Goal: Transaction & Acquisition: Purchase product/service

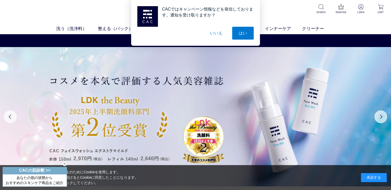
click at [214, 33] on button "いいえ" at bounding box center [216, 33] width 26 height 13
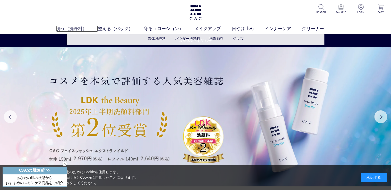
click at [78, 27] on link "洗う（洗浄料）" at bounding box center [77, 28] width 42 height 7
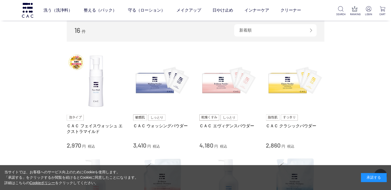
scroll to position [82, 0]
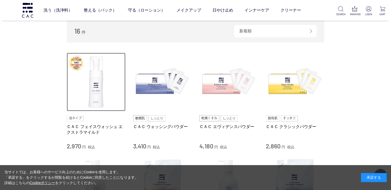
click at [94, 95] on img at bounding box center [96, 82] width 59 height 59
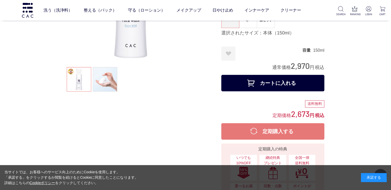
scroll to position [82, 0]
click at [271, 83] on button "カートに入れる" at bounding box center [272, 83] width 103 height 16
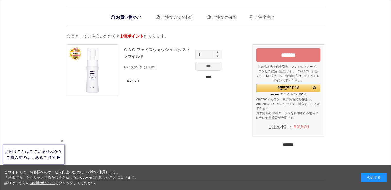
click at [292, 145] on input "********" at bounding box center [288, 144] width 11 height 5
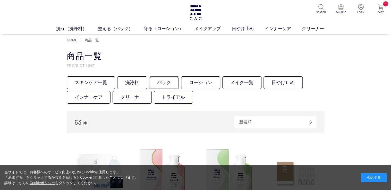
click at [169, 83] on link "パック" at bounding box center [164, 82] width 30 height 13
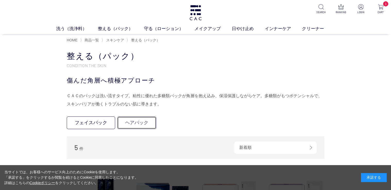
click at [141, 124] on link "ヘアパック" at bounding box center [136, 123] width 39 height 13
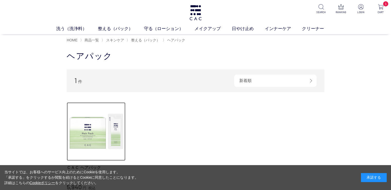
click at [86, 132] on img at bounding box center [96, 131] width 59 height 59
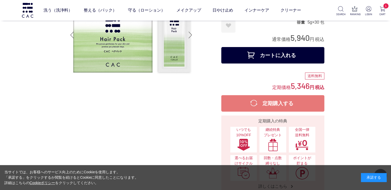
scroll to position [41, 0]
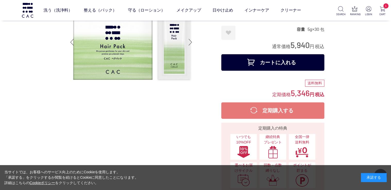
click at [276, 61] on button "カートに入れる" at bounding box center [272, 62] width 103 height 16
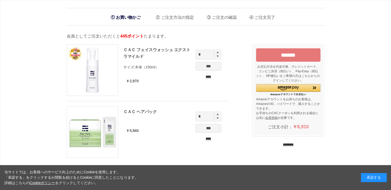
click at [292, 144] on input "********" at bounding box center [288, 144] width 11 height 5
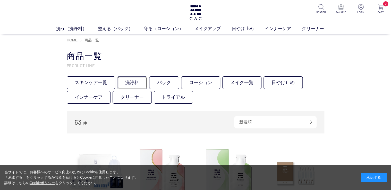
click at [130, 83] on link "洗浄料" at bounding box center [132, 82] width 30 height 13
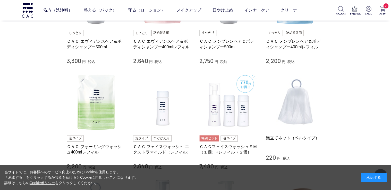
scroll to position [226, 0]
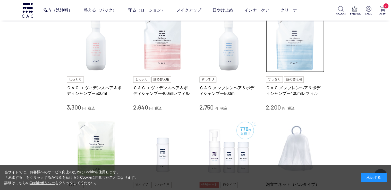
click at [302, 58] on img at bounding box center [295, 43] width 59 height 59
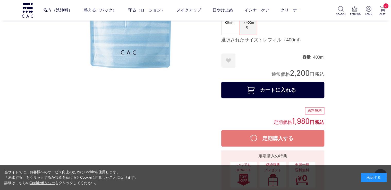
scroll to position [103, 0]
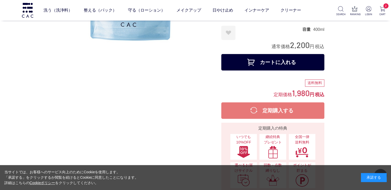
click at [282, 63] on button "カートに入れる" at bounding box center [272, 62] width 103 height 16
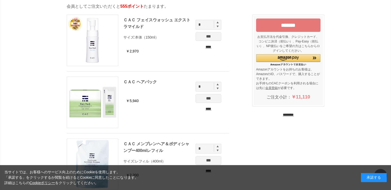
scroll to position [21, 0]
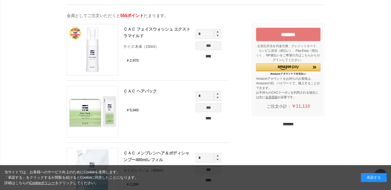
click at [279, 36] on input "*******" at bounding box center [288, 34] width 64 height 13
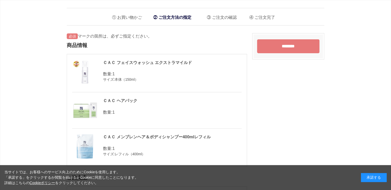
click at [279, 46] on input "********" at bounding box center [288, 46] width 62 height 14
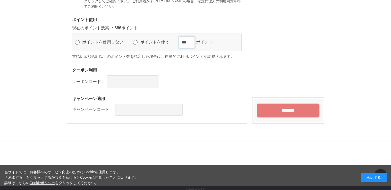
click at [190, 41] on input "***" at bounding box center [187, 43] width 16 height 12
type input "*"
type input "***"
click at [182, 104] on input "text" at bounding box center [148, 110] width 67 height 12
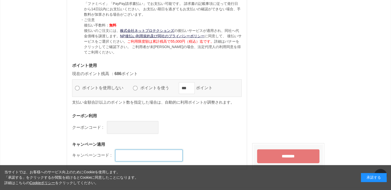
scroll to position [588, 0]
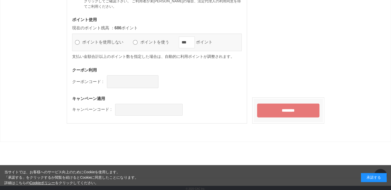
click at [289, 108] on input "********" at bounding box center [288, 111] width 62 height 14
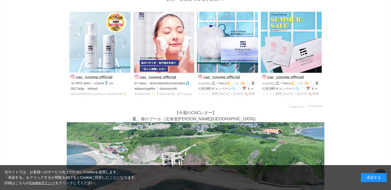
scroll to position [124, 0]
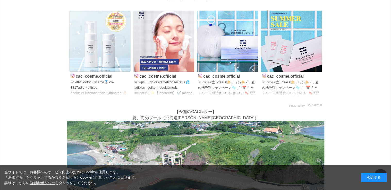
click at [128, 70] on img at bounding box center [99, 41] width 61 height 61
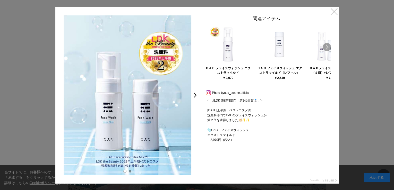
click at [326, 45] on link "Next" at bounding box center [326, 47] width 8 height 8
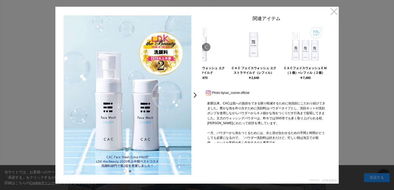
scroll to position [62, 0]
drag, startPoint x: 330, startPoint y: 112, endPoint x: 325, endPoint y: 126, distance: 14.8
click at [325, 126] on div "関連アイテム ＣＡＣ フェイスウォッシュ エクストラマイルド ￥2,970 ＣＡＣ フェイスウォッシュ エクストラマイルド（レフィル） ￥2,640 ￥7,4…" at bounding box center [266, 79] width 134 height 128
click at [334, 7] on link "×" at bounding box center [333, 11] width 9 height 9
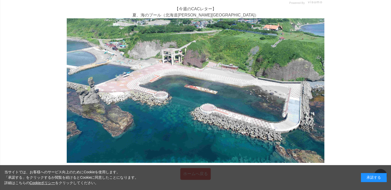
scroll to position [284, 0]
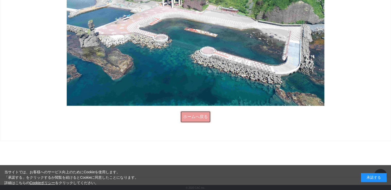
click at [206, 113] on link "ホームへ戻る" at bounding box center [195, 117] width 30 height 12
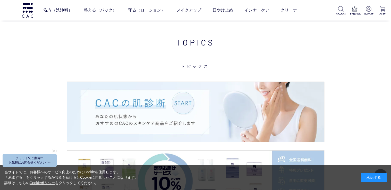
scroll to position [597, 0]
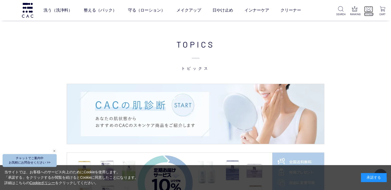
click at [370, 10] on img at bounding box center [367, 8] width 5 height 5
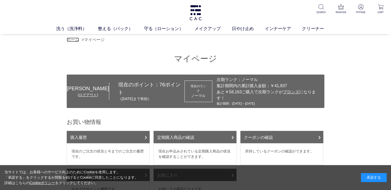
click at [72, 39] on link "ホーム" at bounding box center [73, 40] width 12 height 4
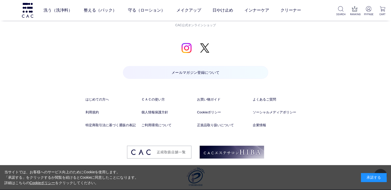
scroll to position [2549, 0]
